Goal: Task Accomplishment & Management: Manage account settings

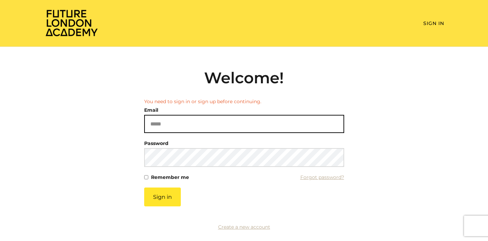
paste input "**********"
type input "**********"
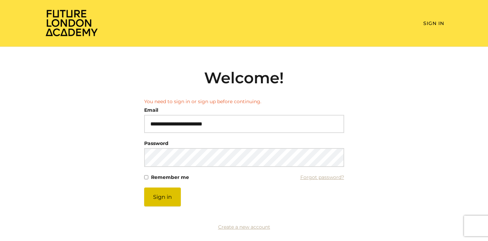
click at [166, 197] on button "Sign in" at bounding box center [162, 196] width 37 height 19
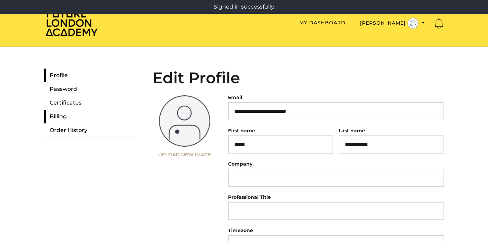
click at [55, 117] on link "Billing" at bounding box center [90, 116] width 92 height 14
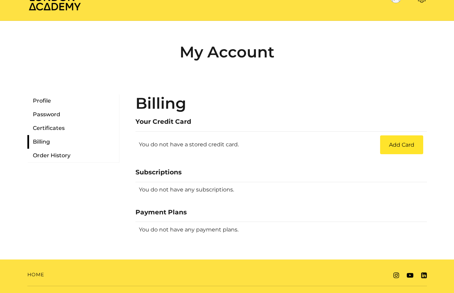
scroll to position [36, 0]
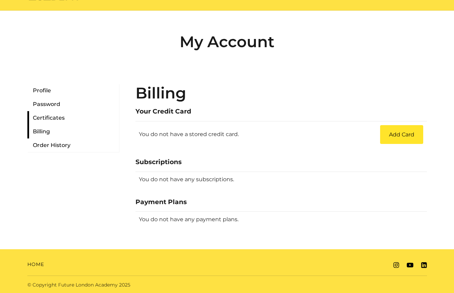
click at [54, 119] on link "Certificates" at bounding box center [73, 118] width 92 height 14
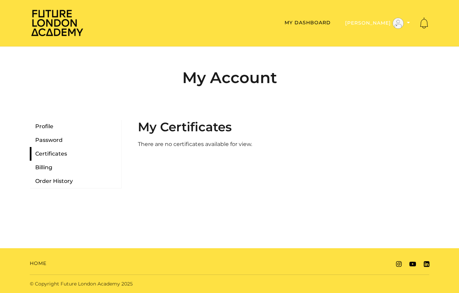
click at [377, 22] on button "[PERSON_NAME]" at bounding box center [377, 23] width 69 height 12
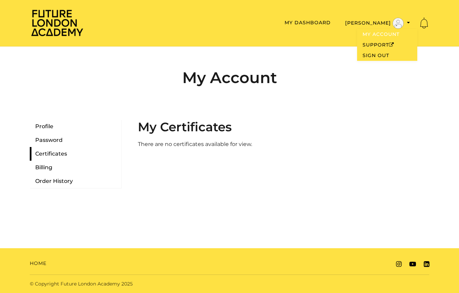
click at [372, 34] on link "My Account" at bounding box center [387, 34] width 60 height 11
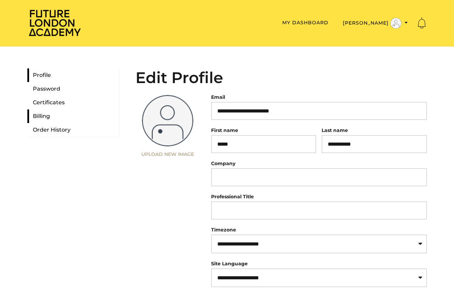
click at [41, 116] on link "Billing" at bounding box center [73, 116] width 92 height 14
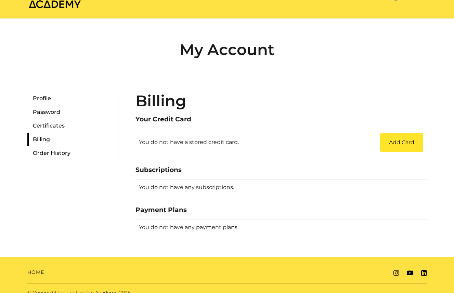
scroll to position [36, 0]
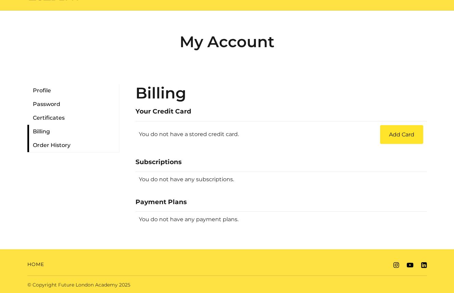
click at [49, 146] on link "Order History" at bounding box center [73, 146] width 92 height 14
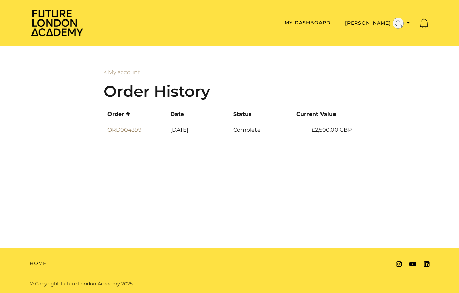
click at [127, 128] on link "ORD004399" at bounding box center [124, 130] width 34 height 7
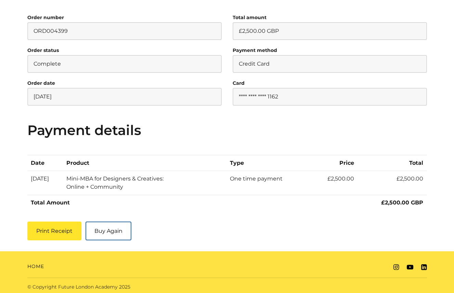
scroll to position [108, 0]
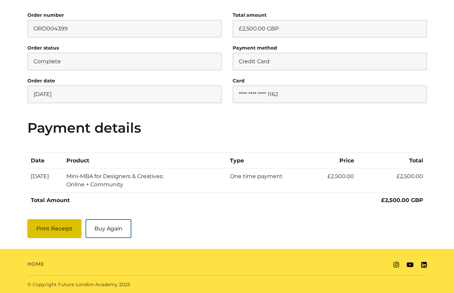
click at [49, 228] on button "Print Receipt" at bounding box center [54, 228] width 54 height 19
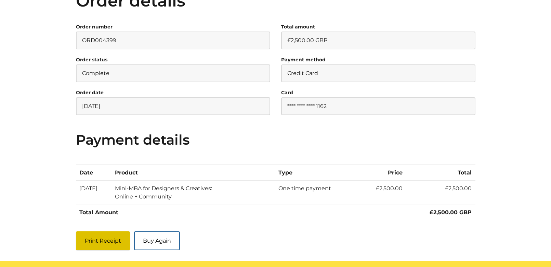
scroll to position [125, 0]
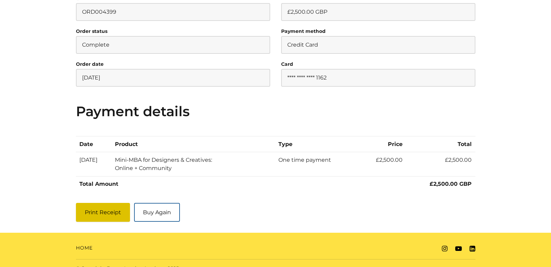
click at [94, 209] on button "Print Receipt" at bounding box center [103, 212] width 54 height 19
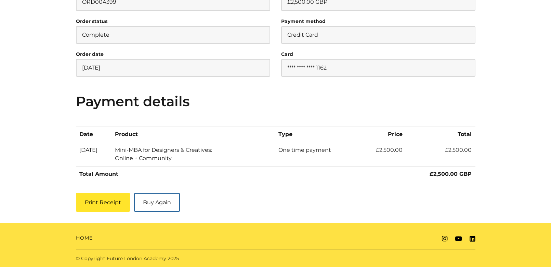
scroll to position [0, 0]
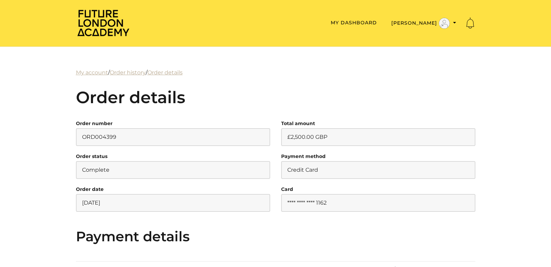
click at [106, 22] on img at bounding box center [103, 23] width 55 height 28
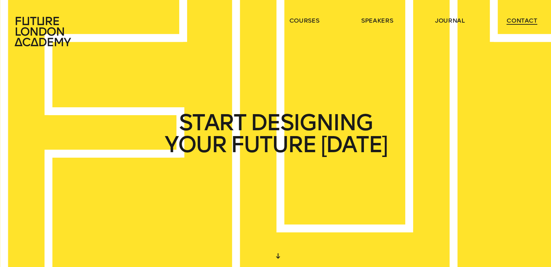
click at [520, 18] on link "contact" at bounding box center [522, 20] width 31 height 8
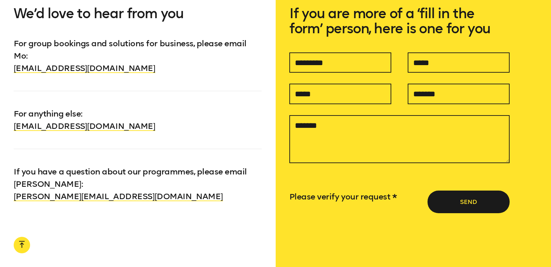
scroll to position [594, 0]
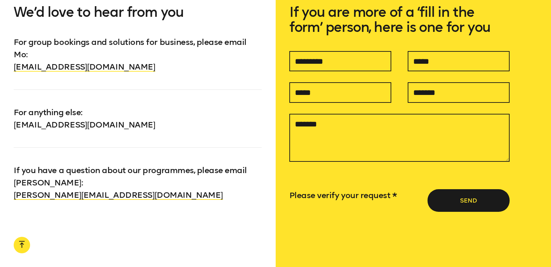
click at [74, 119] on link "[EMAIL_ADDRESS][DOMAIN_NAME]" at bounding box center [85, 124] width 142 height 10
